Goal: Navigation & Orientation: Find specific page/section

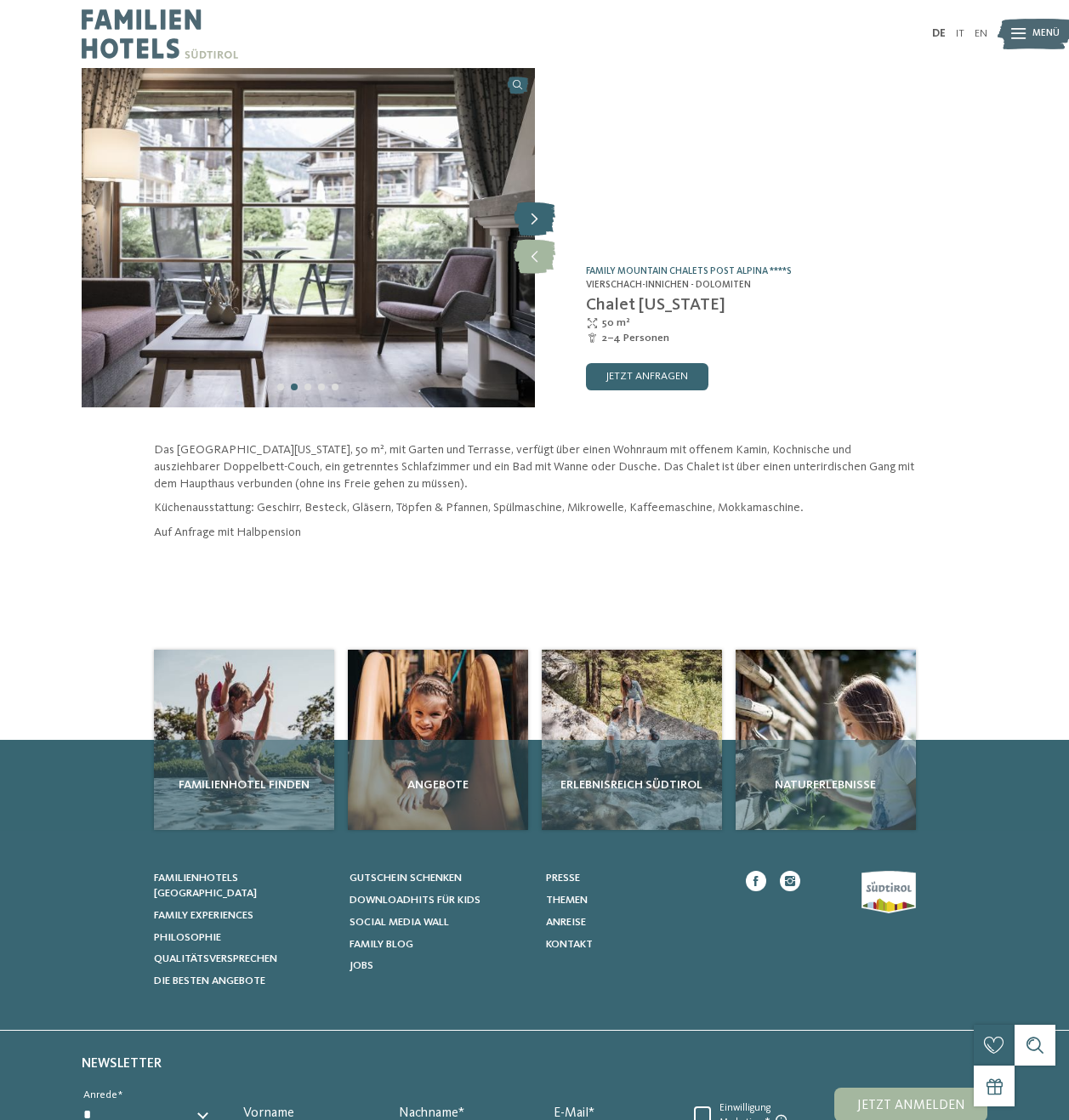
click at [537, 220] on icon at bounding box center [534, 219] width 42 height 34
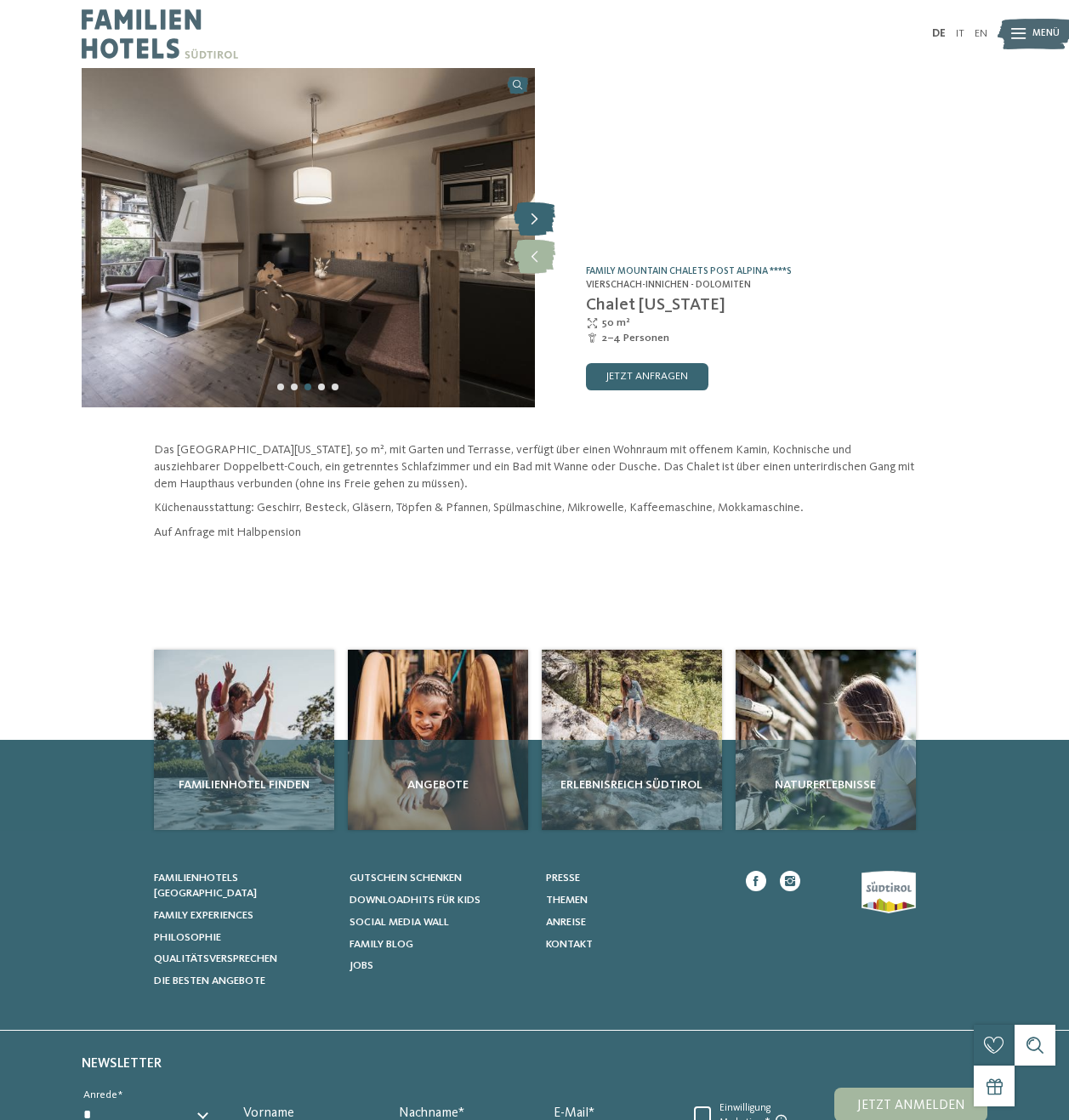
click at [536, 215] on icon at bounding box center [534, 219] width 42 height 34
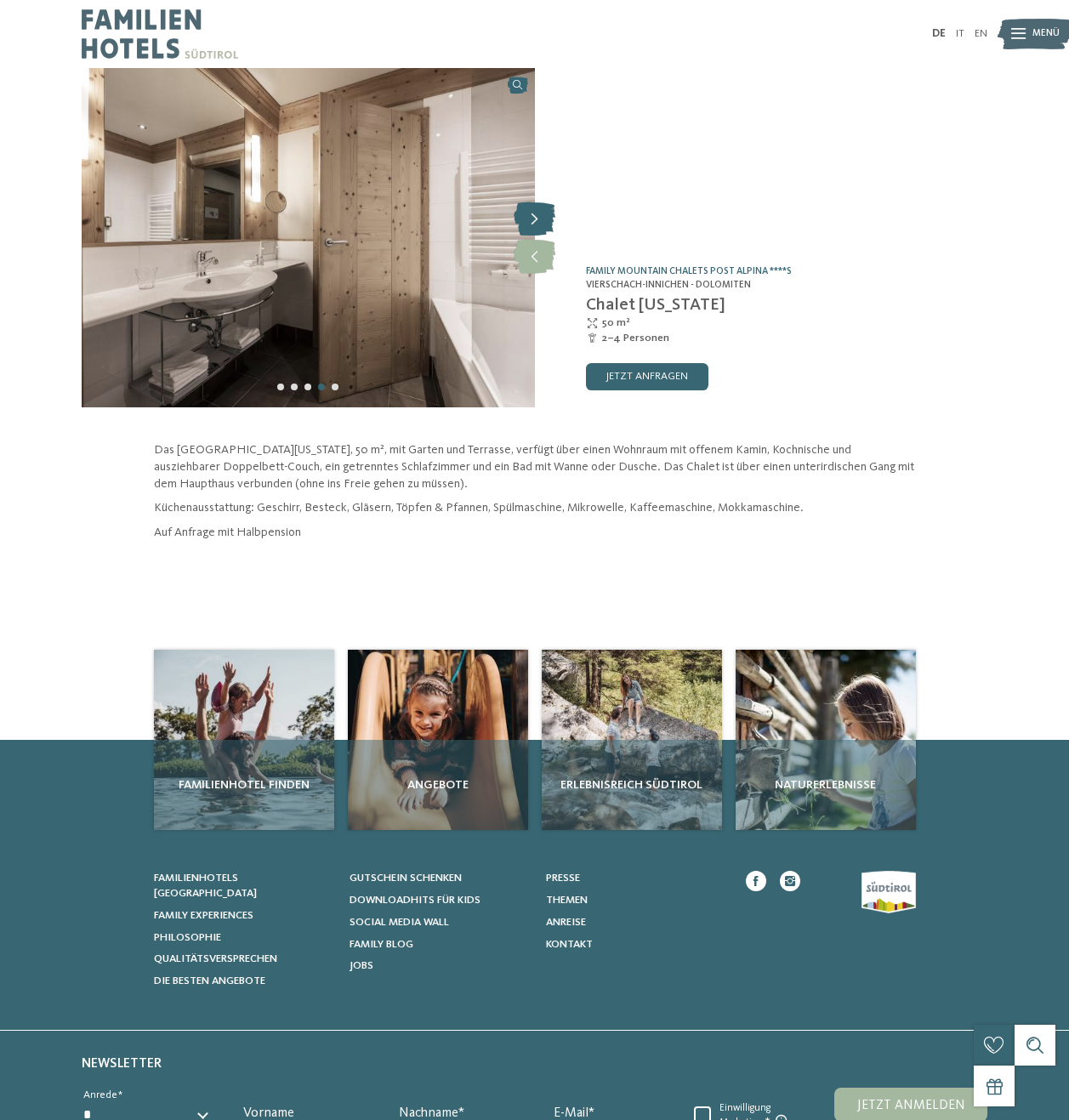
click at [536, 215] on icon at bounding box center [534, 219] width 42 height 34
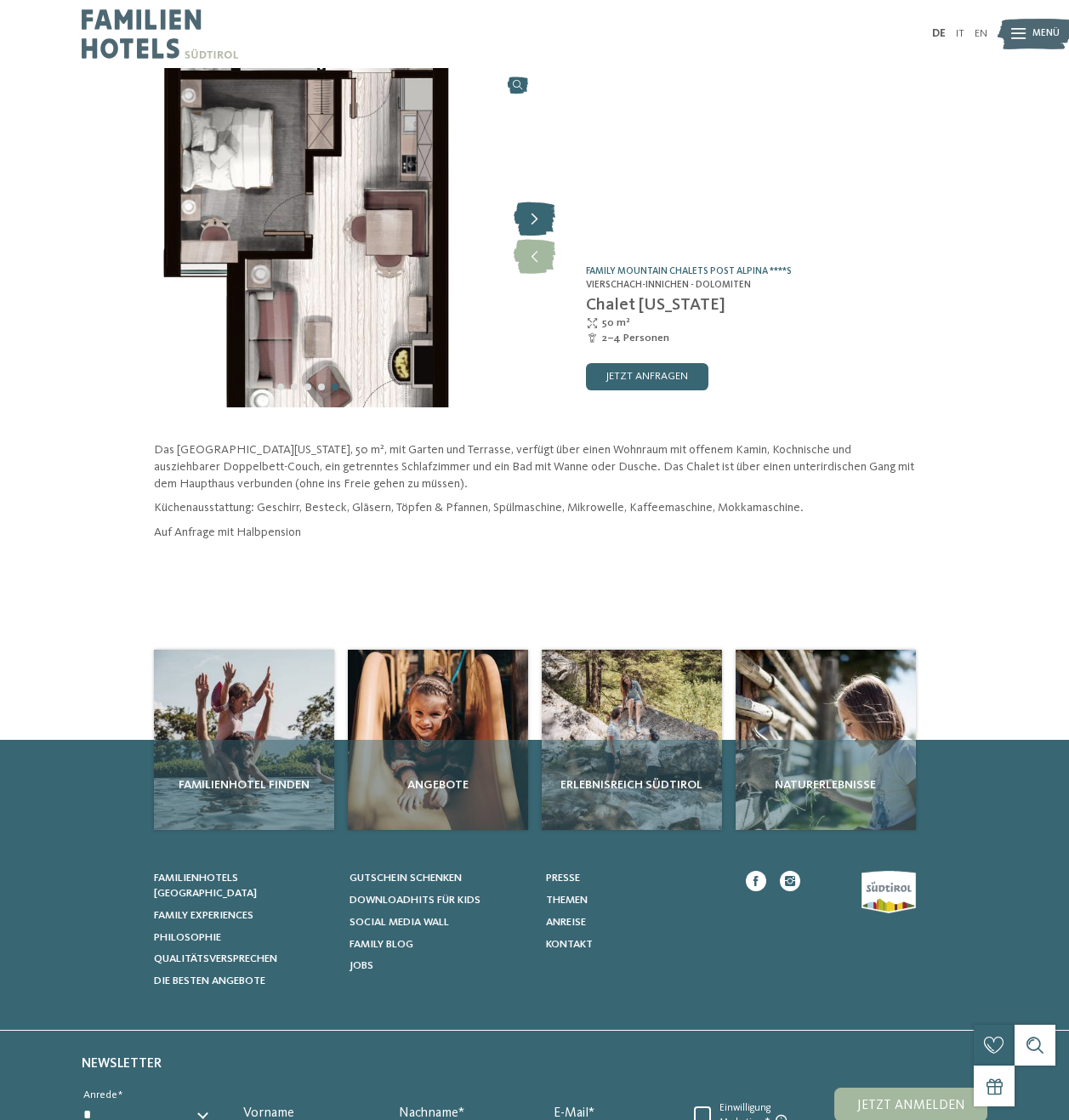
click at [528, 218] on icon at bounding box center [534, 219] width 42 height 34
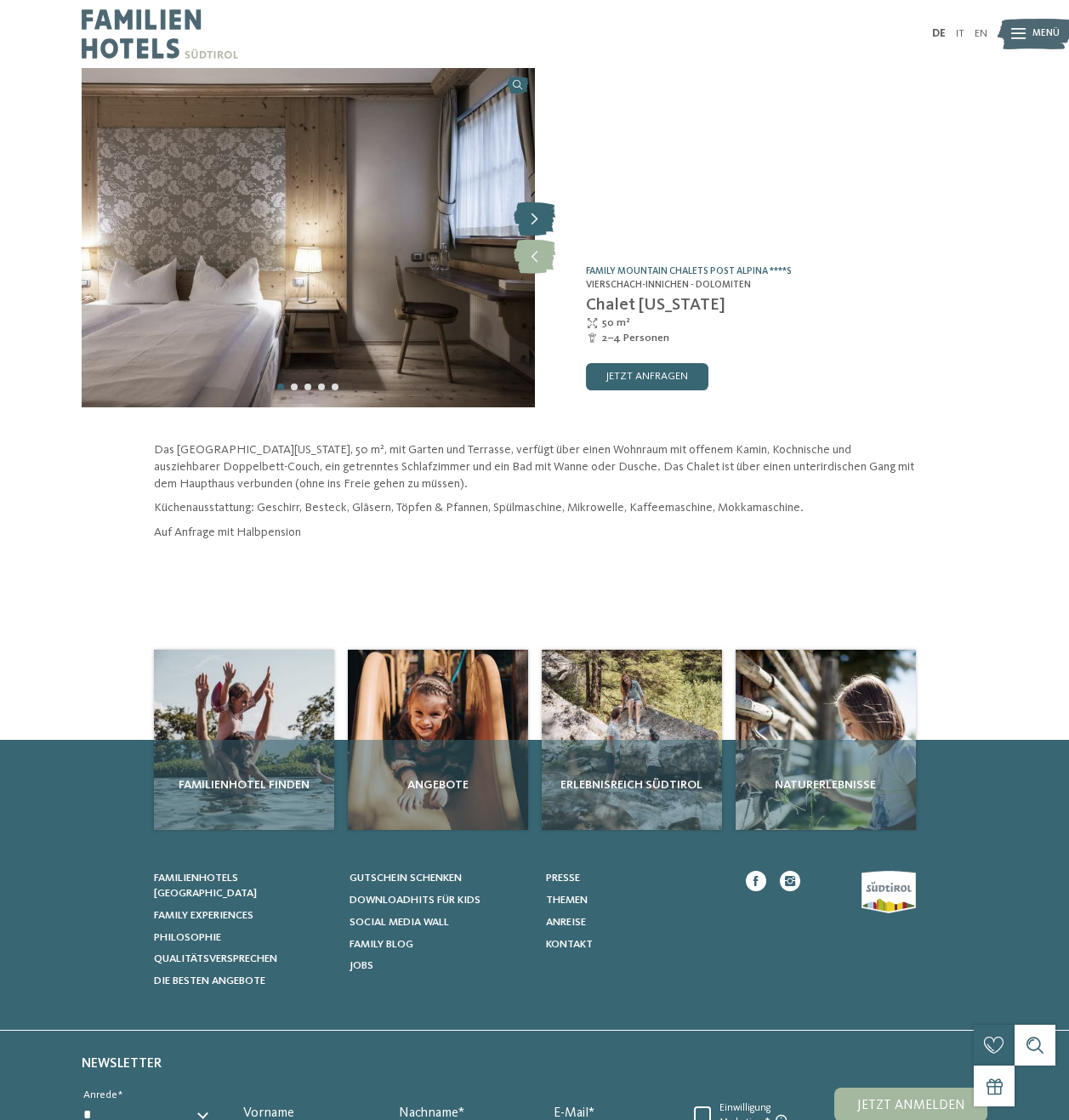
click at [528, 218] on icon at bounding box center [534, 219] width 42 height 34
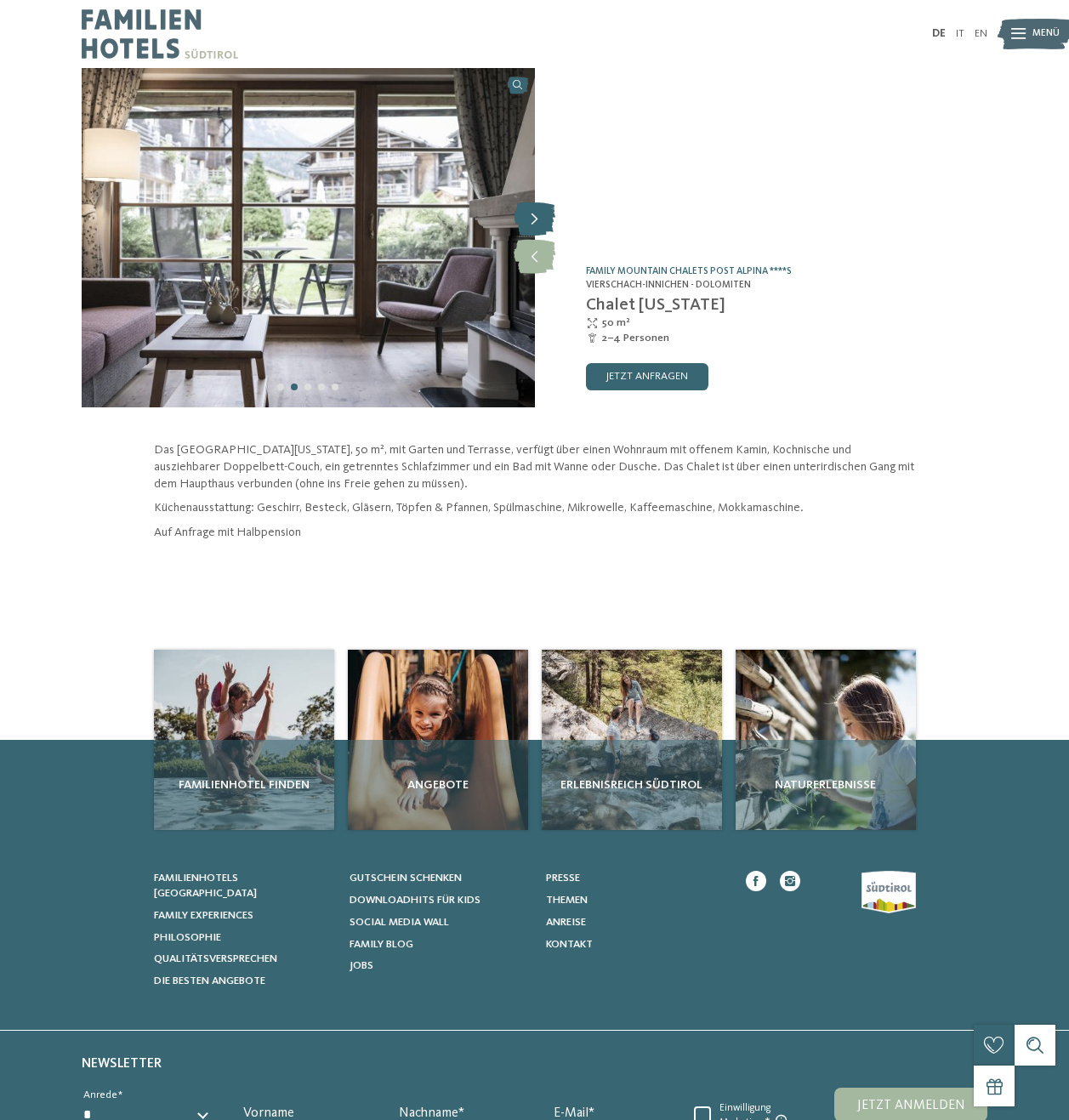
click at [528, 218] on icon at bounding box center [534, 219] width 42 height 34
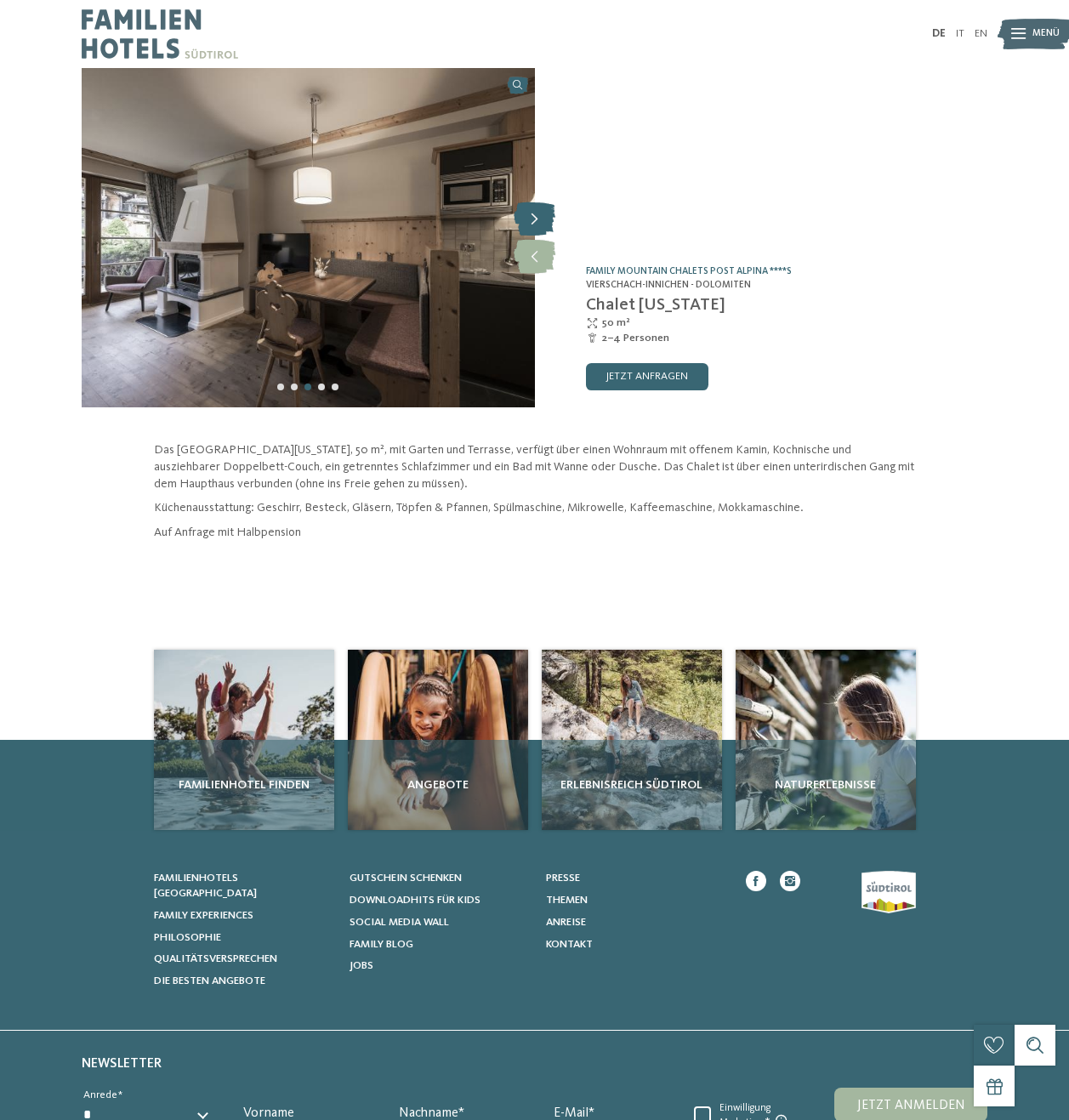
click at [530, 216] on icon at bounding box center [534, 219] width 42 height 34
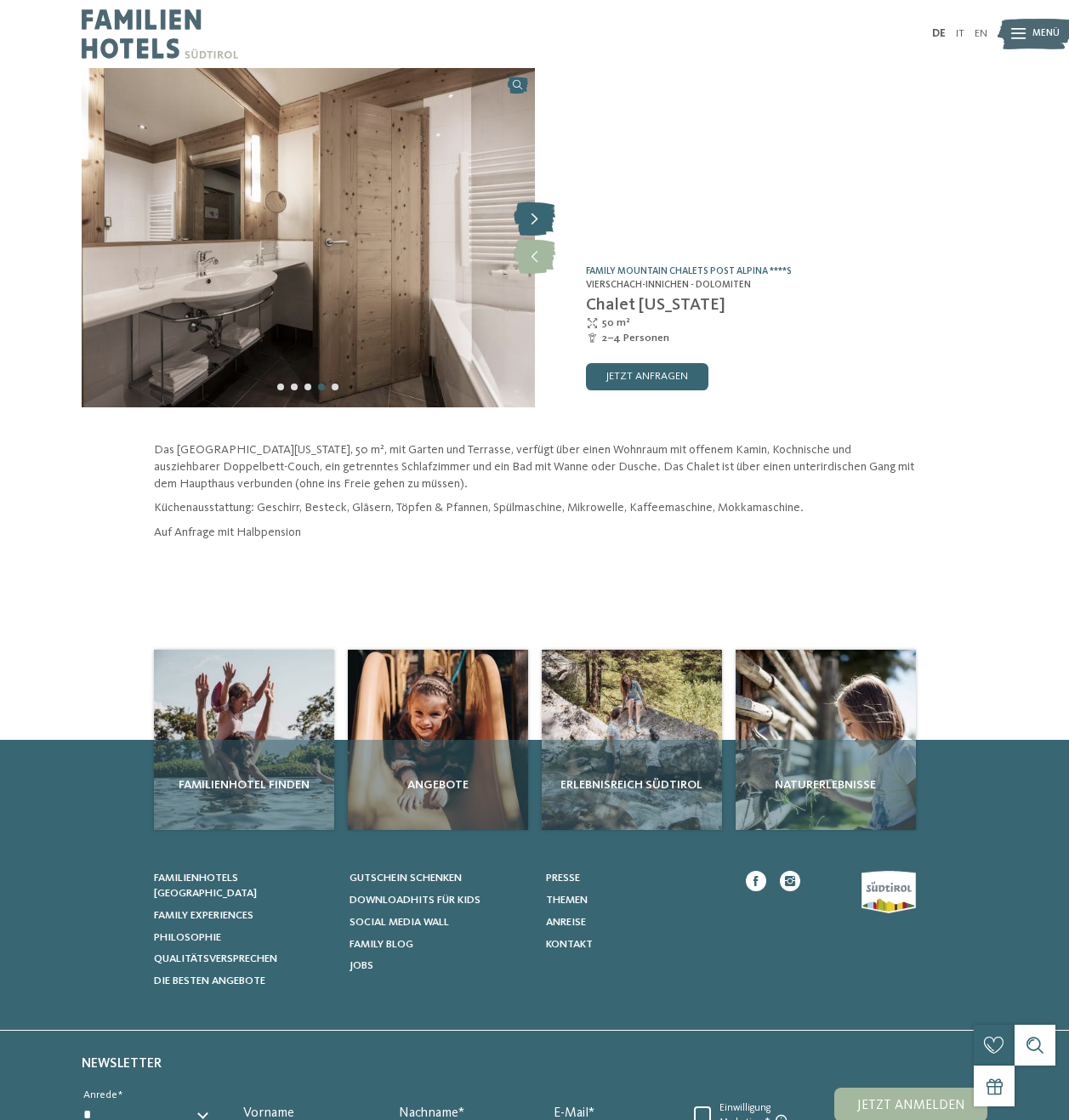
click at [530, 216] on icon at bounding box center [534, 219] width 42 height 34
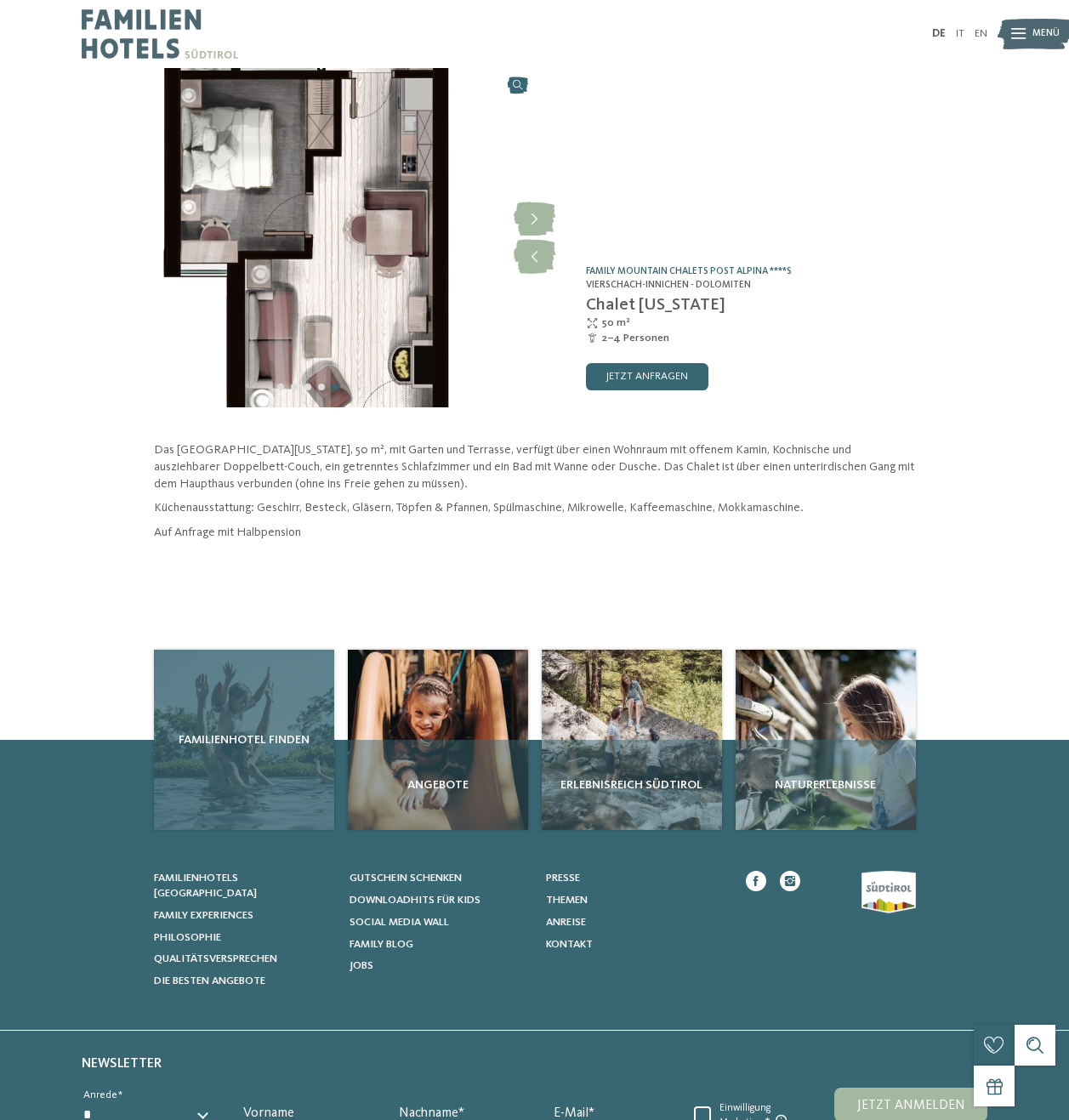
click at [203, 798] on div "Familienhotel finden" at bounding box center [244, 739] width 180 height 180
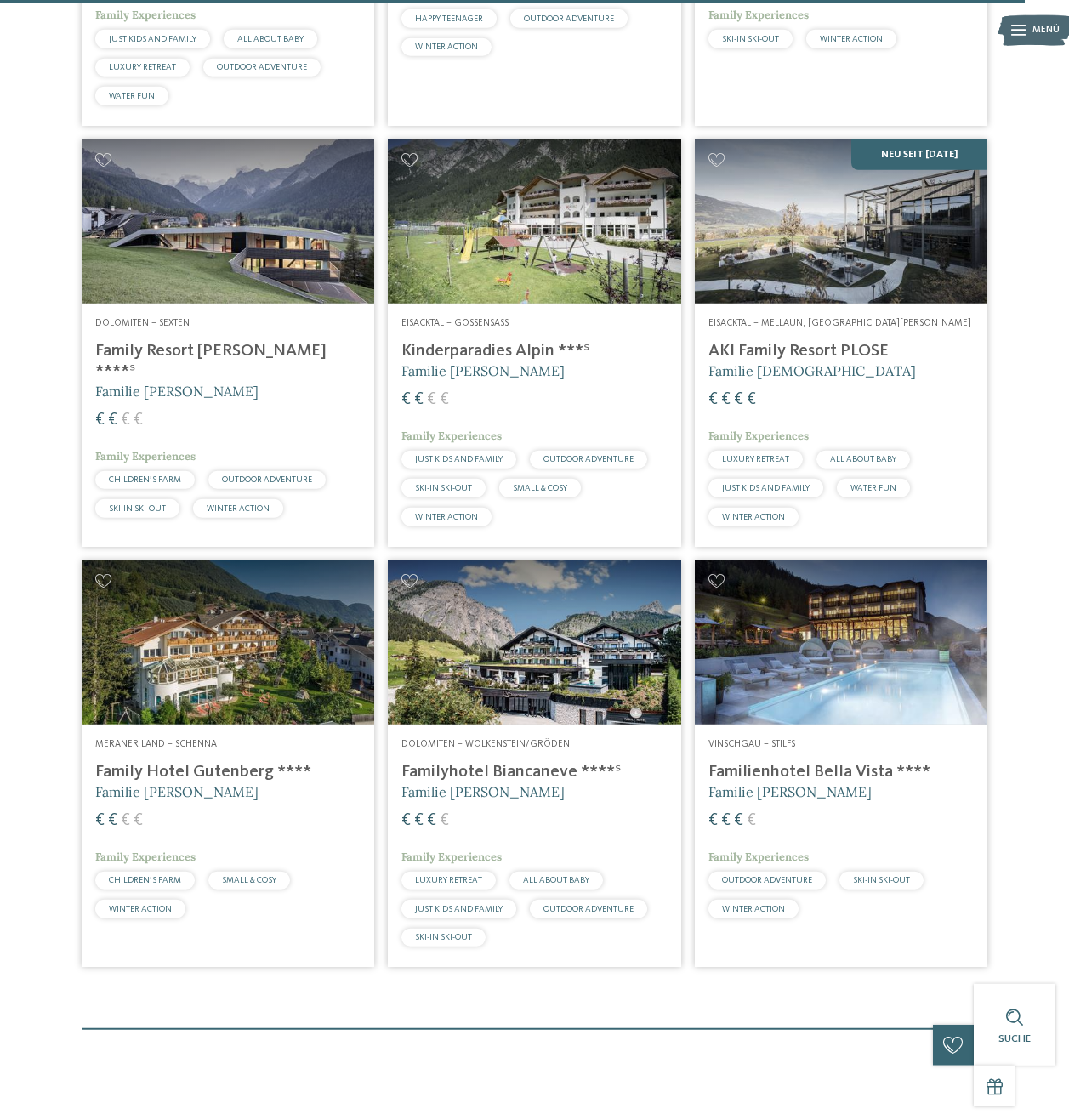
scroll to position [3210, 0]
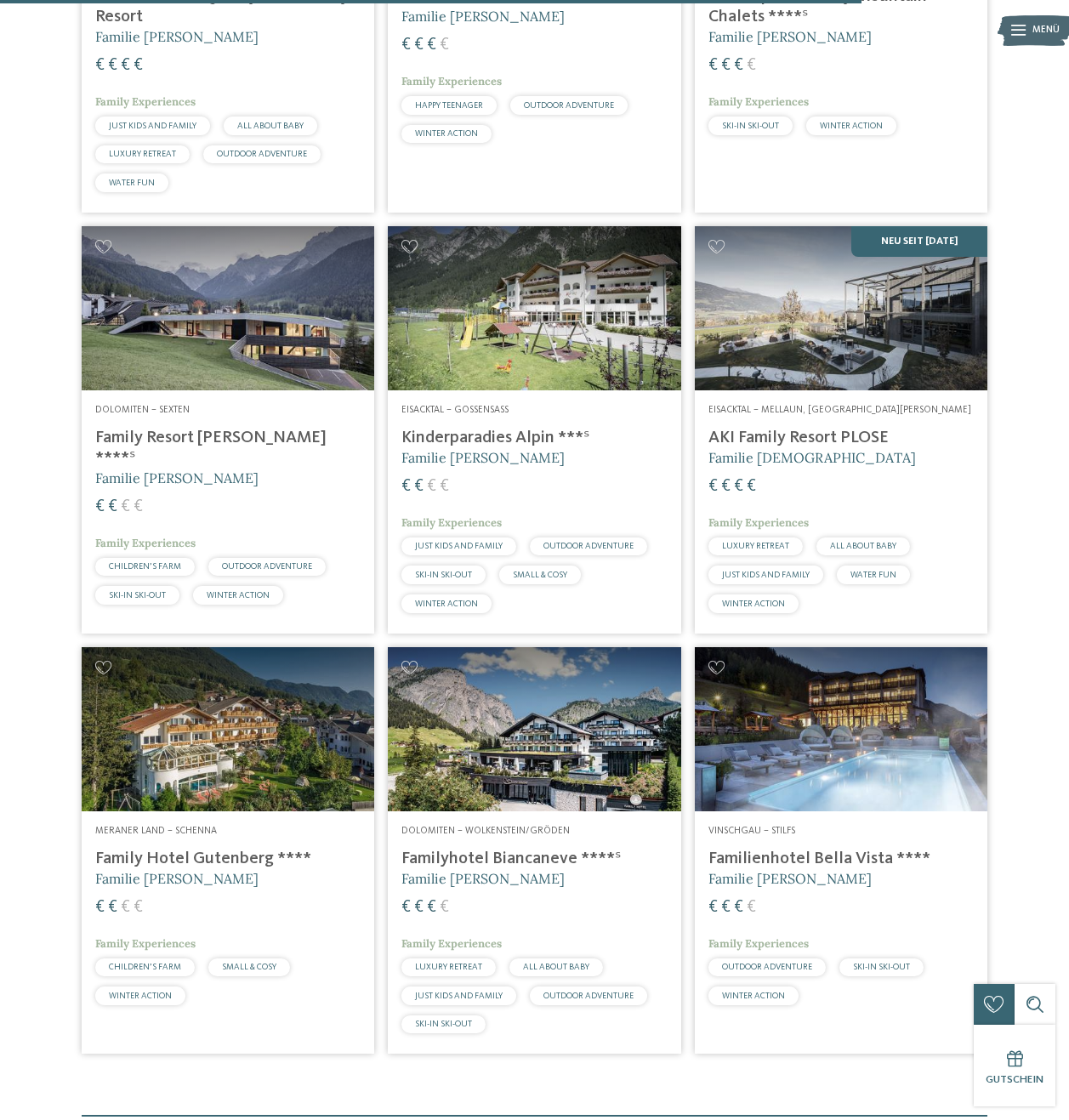
click at [529, 812] on img at bounding box center [534, 730] width 292 height 165
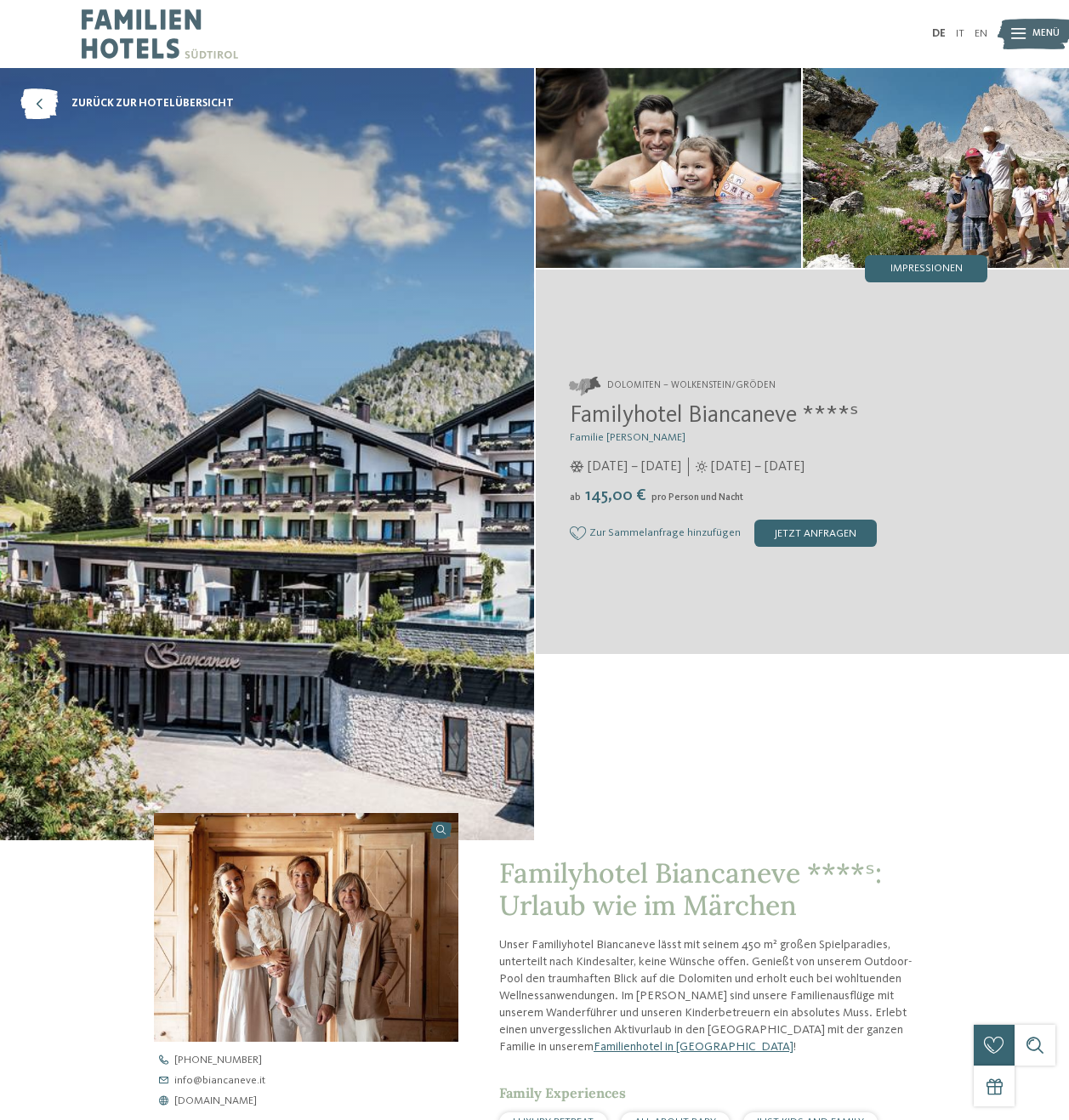
click at [1016, 33] on icon at bounding box center [1018, 34] width 15 height 11
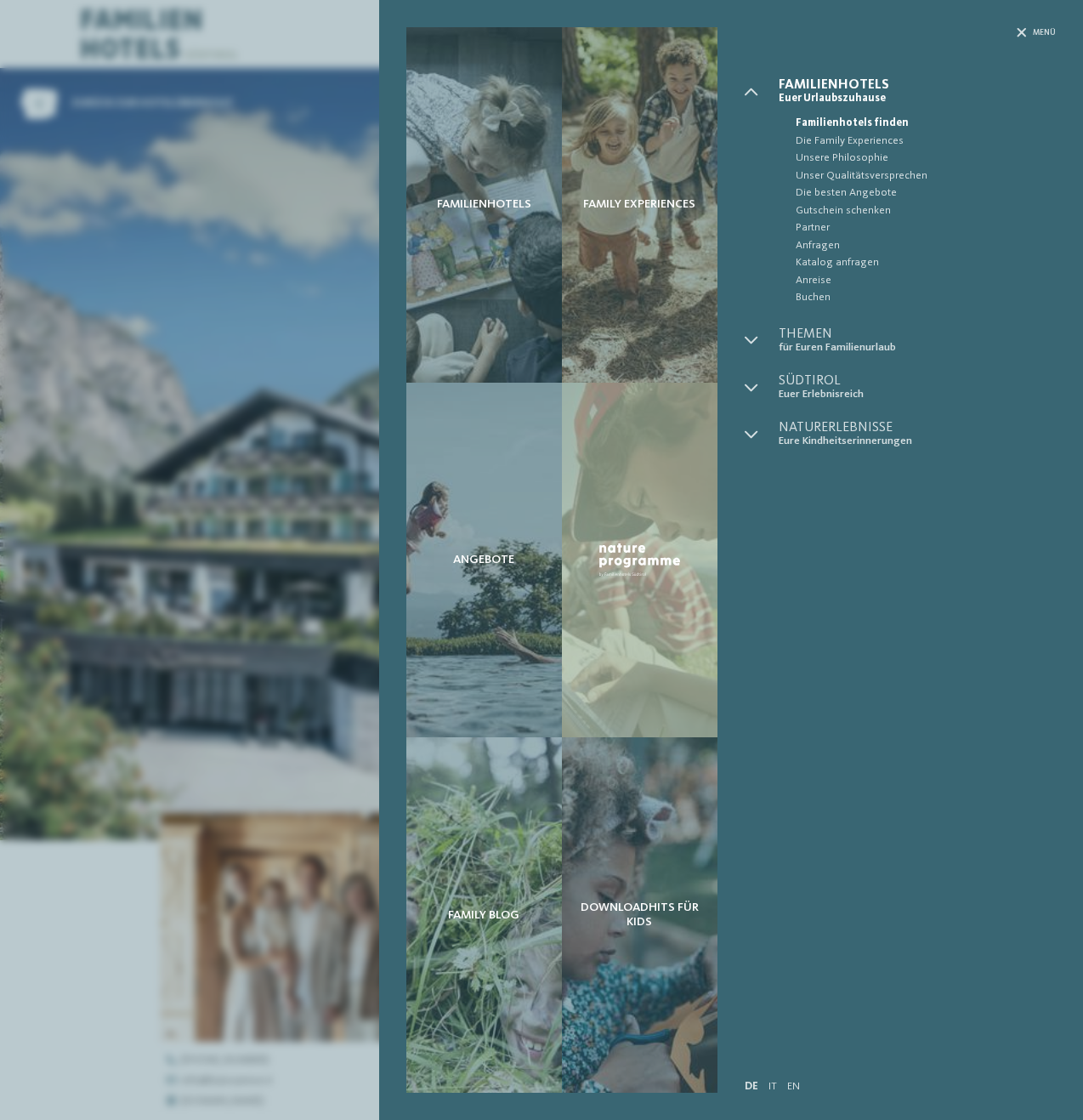
click at [167, 905] on div "Familienhotels Family Experiences Angebote" at bounding box center [542, 560] width 1083 height 1120
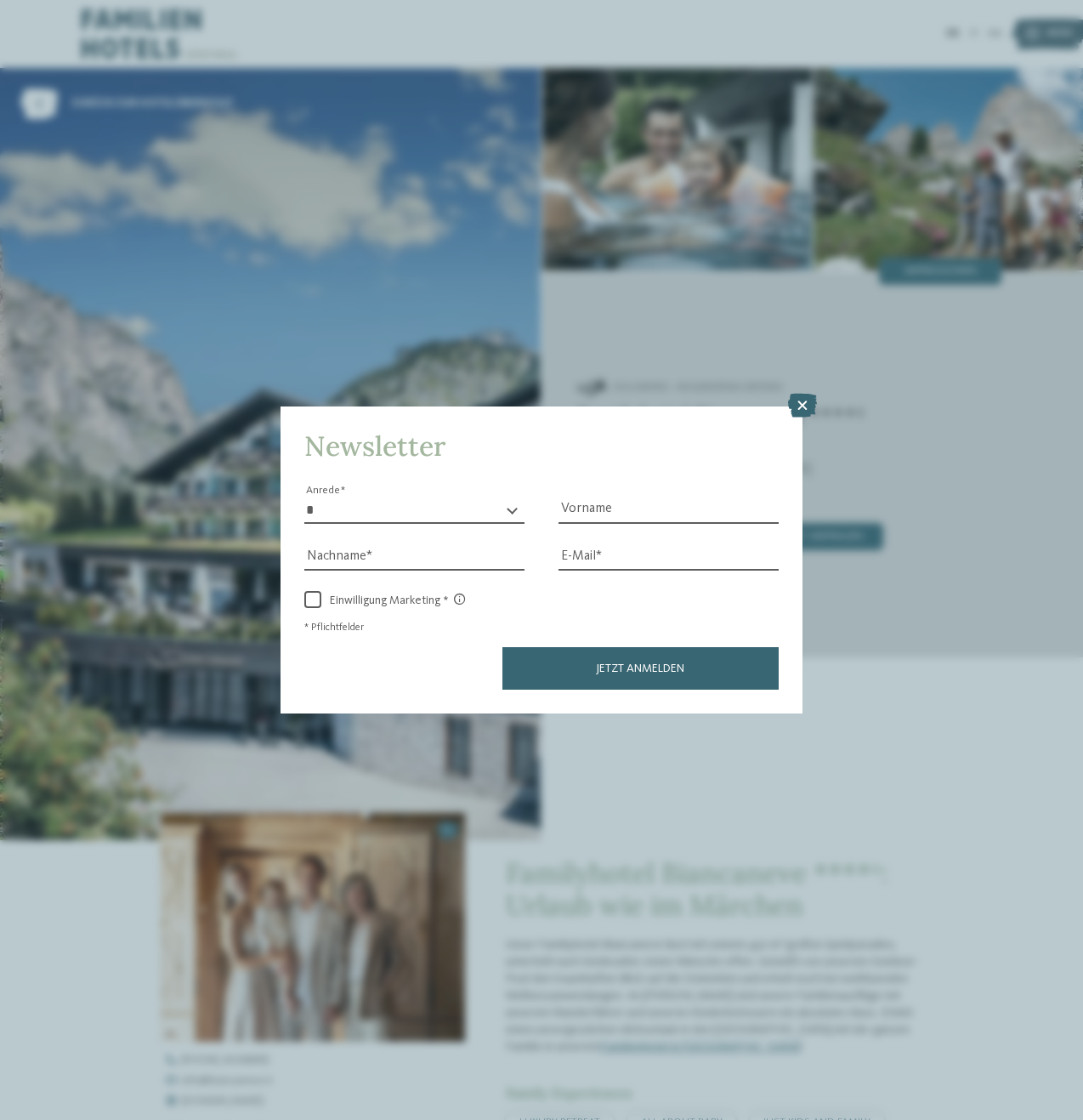
drag, startPoint x: 586, startPoint y: 271, endPoint x: 597, endPoint y: 271, distance: 11.0
click at [812, 391] on div "Newsletter * **** **** ******* ****** Anrede Vorname Nachname Link" at bounding box center [542, 560] width 1083 height 1120
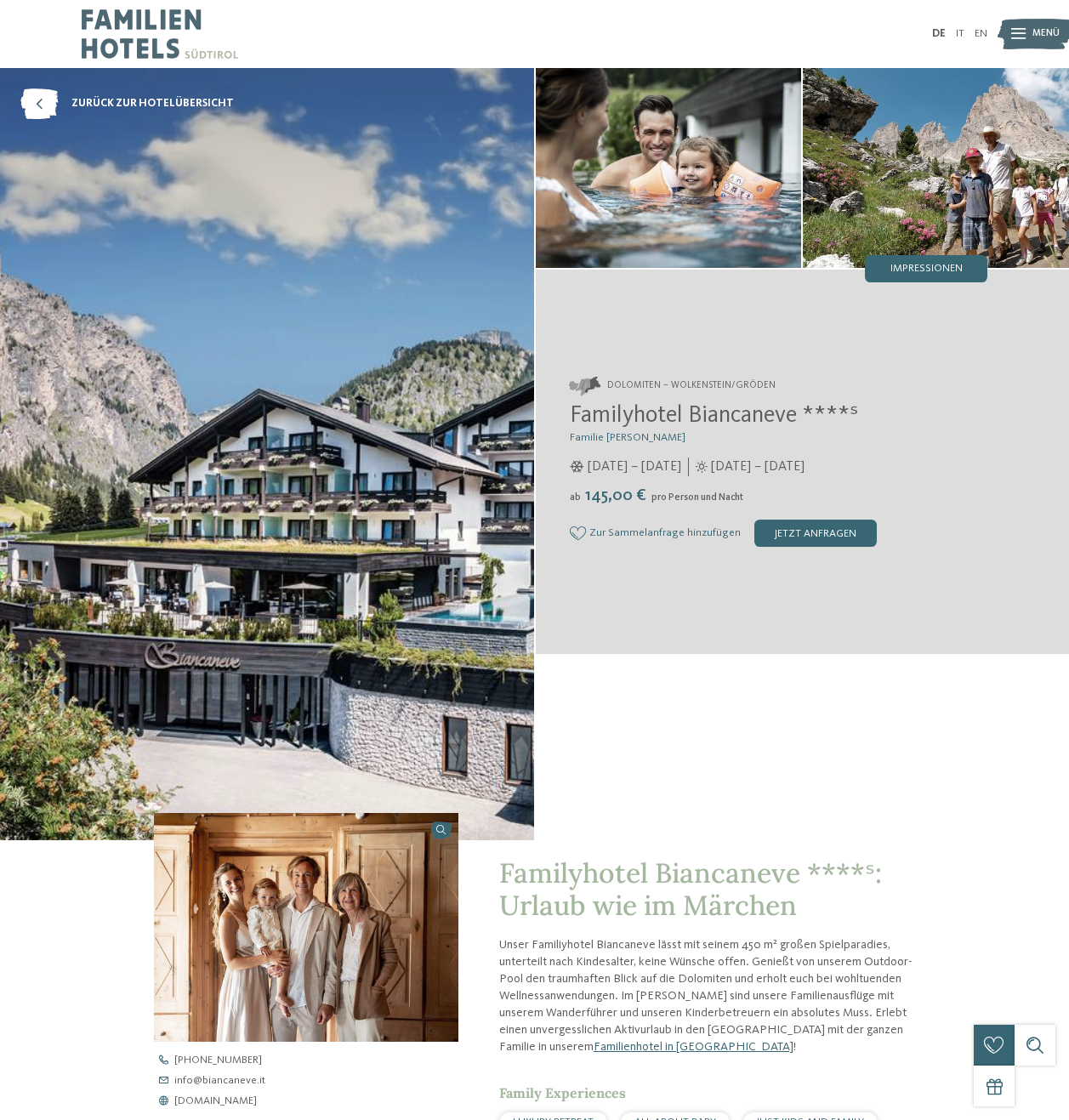
click at [705, 26] on div "DE IT EN Menü" at bounding box center [761, 34] width 453 height 68
